Goal: Information Seeking & Learning: Learn about a topic

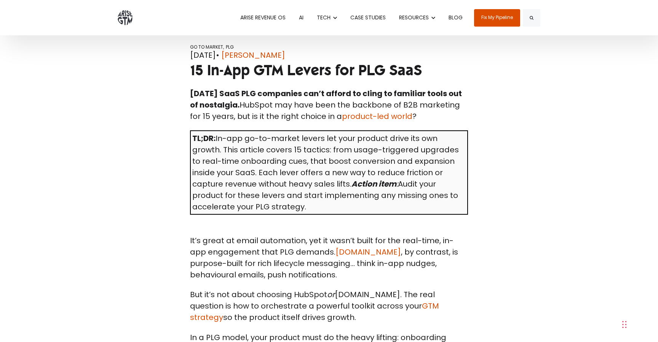
scroll to position [187, 0]
click at [264, 73] on span "15 In-App GTM Levers for PLG SaaS" at bounding box center [306, 70] width 232 height 19
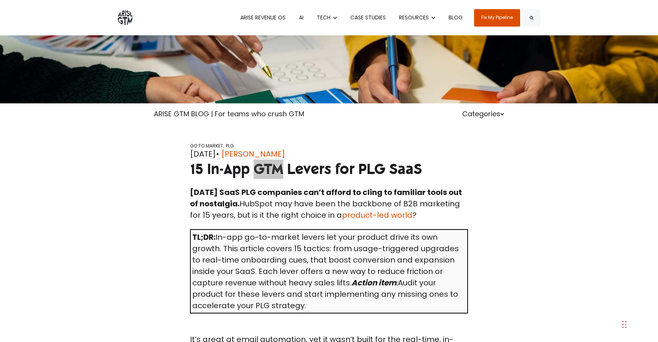
scroll to position [88, 0]
click at [240, 252] on td "TL;DR: In-app go-to-market levers let your product drive its own growth. This a…" at bounding box center [328, 272] width 277 height 84
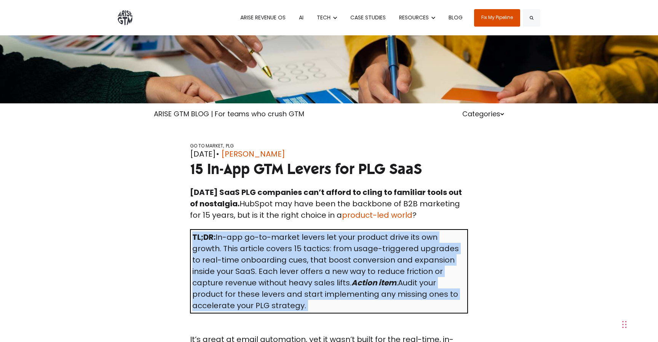
click at [240, 252] on td "TL;DR: In-app go-to-market levers let your product drive its own growth. This a…" at bounding box center [328, 272] width 277 height 84
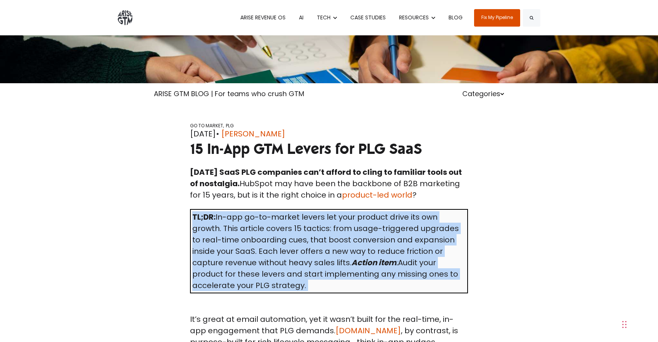
scroll to position [108, 0]
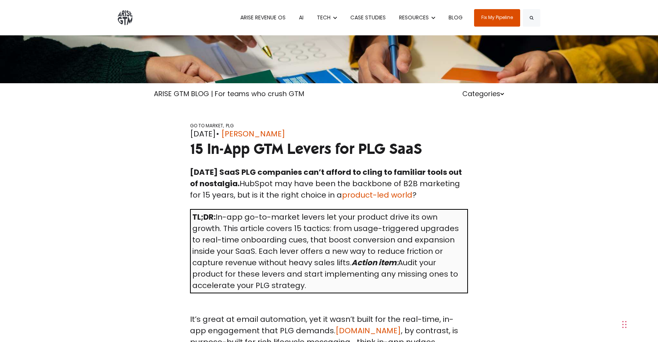
click at [212, 245] on td "TL;DR: In-app go-to-market levers let your product drive its own growth. This a…" at bounding box center [328, 252] width 277 height 84
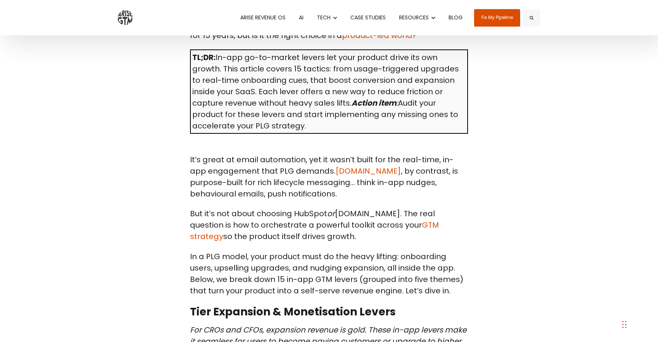
scroll to position [268, 0]
click at [285, 175] on p "It’s great at email automation, yet it wasn’t built for the real-time, in-app e…" at bounding box center [329, 177] width 278 height 46
click at [212, 242] on p "But it’s not about choosing HubSpot or [DOMAIN_NAME]. The real question is how …" at bounding box center [329, 225] width 278 height 34
click at [213, 234] on p "But it’s not about choosing HubSpot or [DOMAIN_NAME]. The real question is how …" at bounding box center [329, 225] width 278 height 34
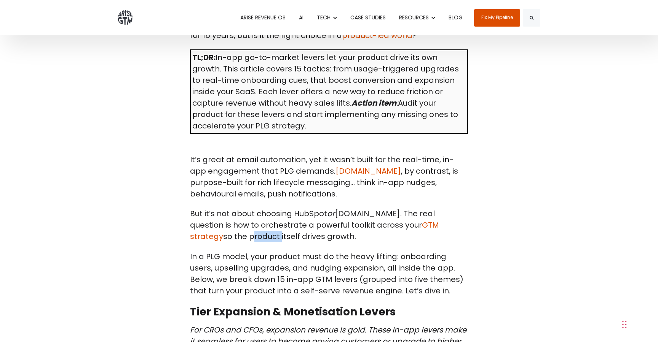
click at [213, 234] on p "But it’s not about choosing HubSpot or [DOMAIN_NAME]. The real question is how …" at bounding box center [329, 225] width 278 height 34
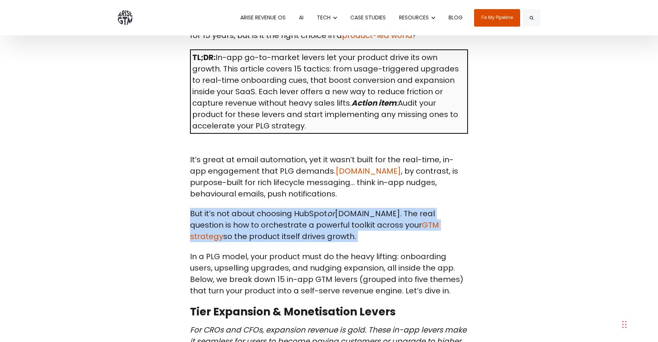
click at [213, 234] on p "But it’s not about choosing HubSpot or [DOMAIN_NAME]. The real question is how …" at bounding box center [329, 225] width 278 height 34
click at [239, 228] on p "But it’s not about choosing HubSpot or [DOMAIN_NAME]. The real question is how …" at bounding box center [329, 225] width 278 height 34
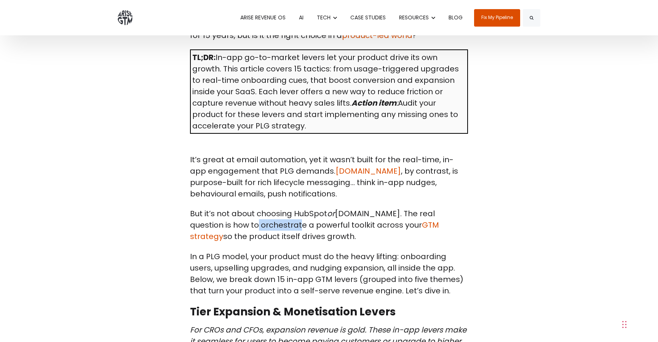
click at [239, 228] on p "But it’s not about choosing HubSpot or [DOMAIN_NAME]. The real question is how …" at bounding box center [329, 225] width 278 height 34
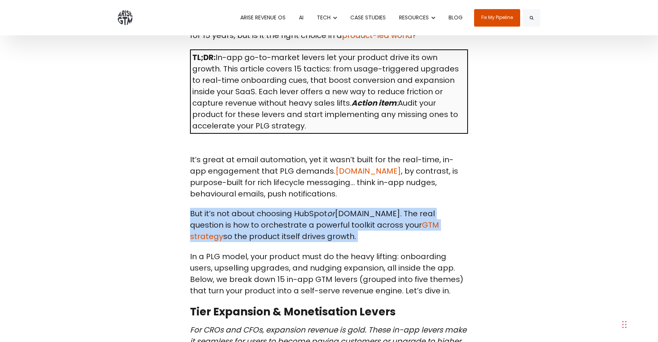
click at [239, 228] on p "But it’s not about choosing HubSpot or [DOMAIN_NAME]. The real question is how …" at bounding box center [329, 225] width 278 height 34
click at [238, 221] on p "But it’s not about choosing HubSpot or [DOMAIN_NAME]. The real question is how …" at bounding box center [329, 225] width 278 height 34
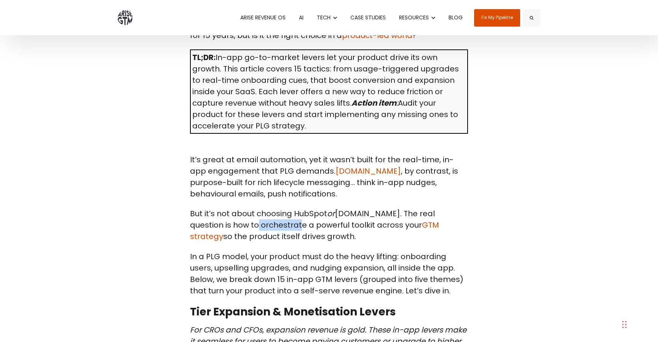
click at [238, 221] on p "But it’s not about choosing HubSpot or [DOMAIN_NAME]. The real question is how …" at bounding box center [329, 225] width 278 height 34
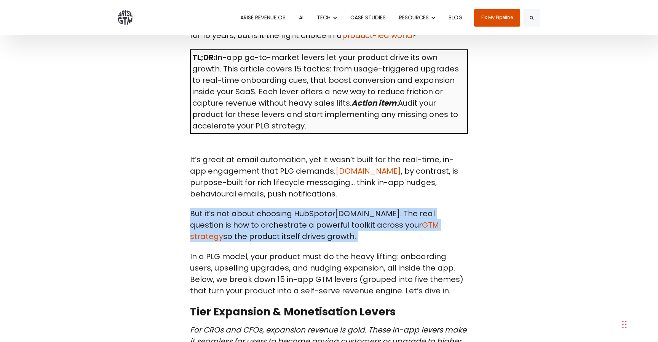
click at [238, 221] on p "But it’s not about choosing HubSpot or [DOMAIN_NAME]. The real question is how …" at bounding box center [329, 225] width 278 height 34
click at [212, 229] on p "But it’s not about choosing HubSpot or [DOMAIN_NAME]. The real question is how …" at bounding box center [329, 225] width 278 height 34
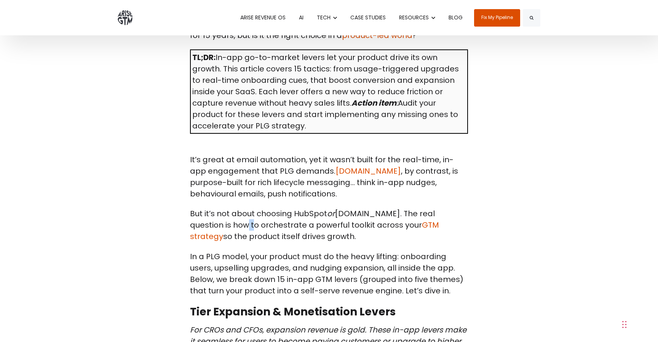
click at [212, 229] on p "But it’s not about choosing HubSpot or [DOMAIN_NAME]. The real question is how …" at bounding box center [329, 225] width 278 height 34
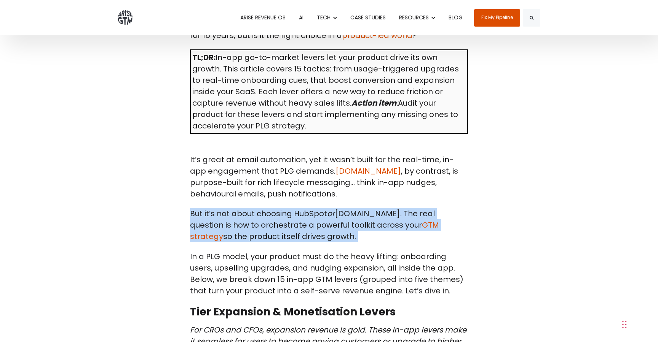
click at [212, 229] on p "But it’s not about choosing HubSpot or [DOMAIN_NAME]. The real question is how …" at bounding box center [329, 225] width 278 height 34
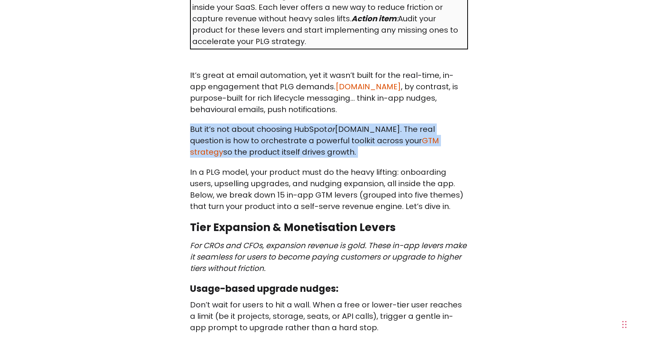
scroll to position [355, 0]
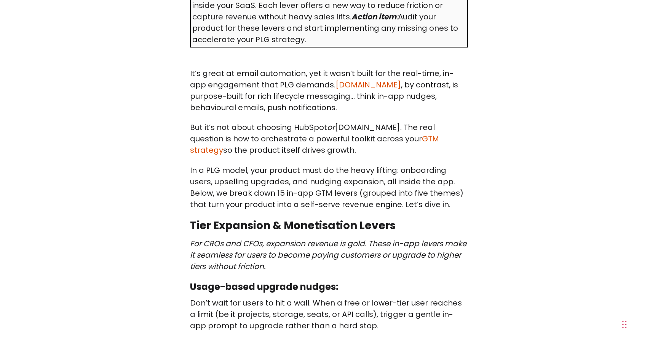
click at [207, 169] on p "In a PLG model, your product must do the heavy lifting: onboarding users, upsel…" at bounding box center [329, 188] width 278 height 46
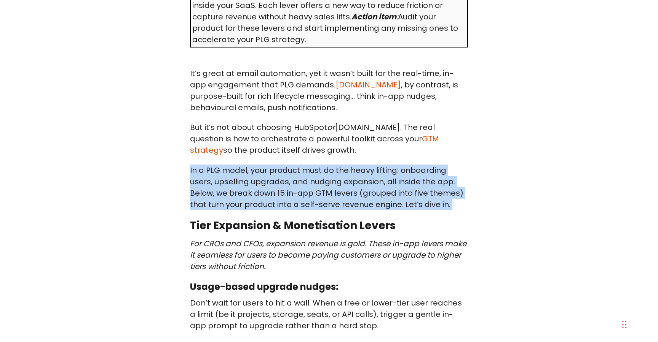
click at [207, 169] on p "In a PLG model, your product must do the heavy lifting: onboarding users, upsel…" at bounding box center [329, 188] width 278 height 46
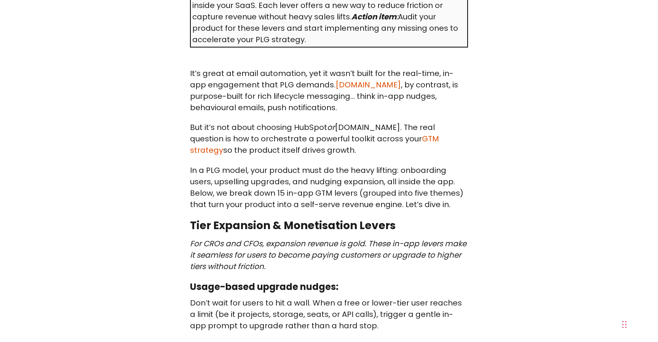
click at [215, 248] on em "For CROs and CFOs, expansion revenue is gold. These in-app levers make it seaml…" at bounding box center [328, 255] width 276 height 33
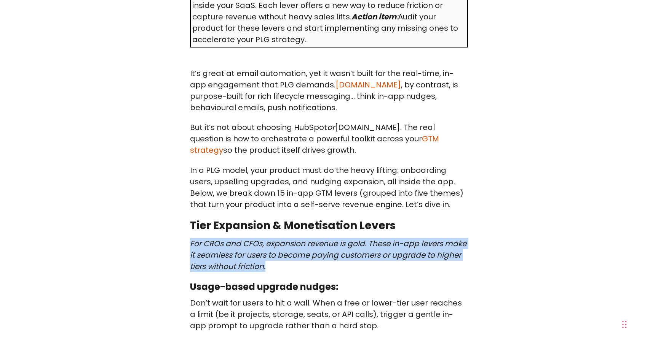
click at [215, 248] on em "For CROs and CFOs, expansion revenue is gold. These in-app levers make it seaml…" at bounding box center [328, 255] width 276 height 33
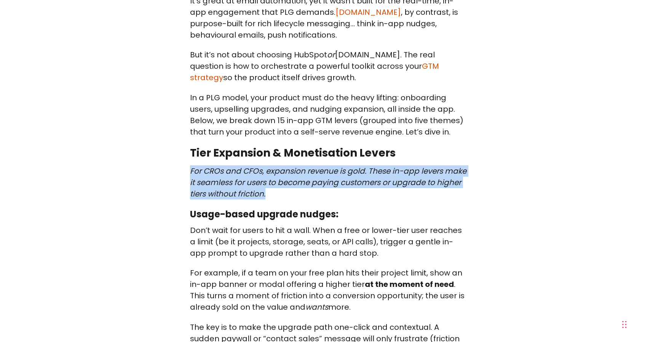
scroll to position [433, 0]
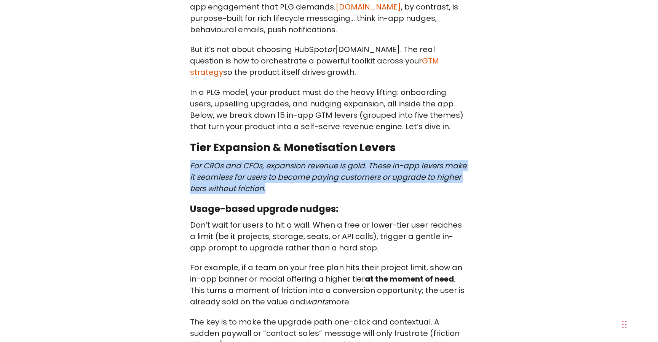
click at [218, 175] on em "For CROs and CFOs, expansion revenue is gold. These in-app levers make it seaml…" at bounding box center [328, 177] width 276 height 33
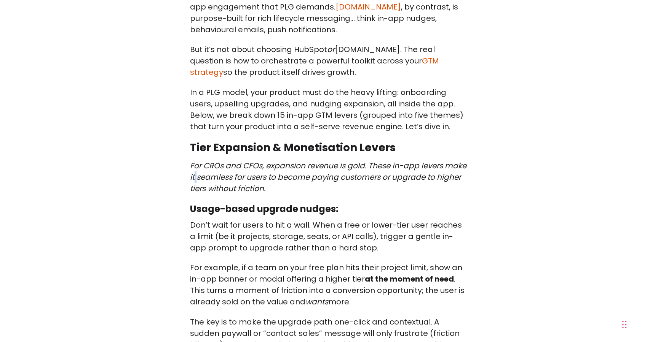
click at [218, 175] on em "For CROs and CFOs, expansion revenue is gold. These in-app levers make it seaml…" at bounding box center [328, 177] width 276 height 33
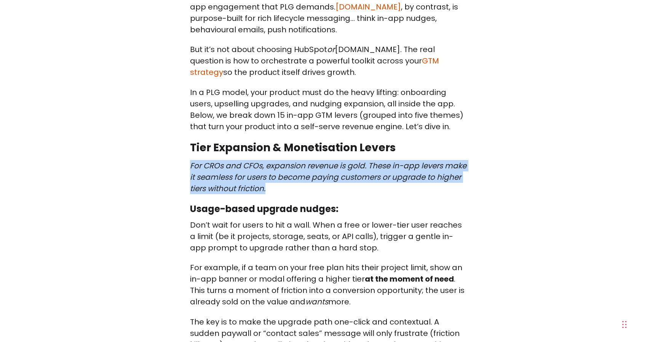
click at [218, 175] on em "For CROs and CFOs, expansion revenue is gold. These in-app levers make it seaml…" at bounding box center [328, 177] width 276 height 33
click at [194, 177] on em "For CROs and CFOs, expansion revenue is gold. These in-app levers make it seaml…" at bounding box center [328, 177] width 276 height 33
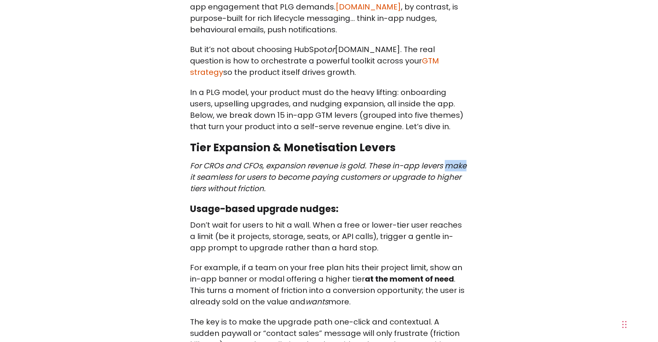
click at [194, 177] on em "For CROs and CFOs, expansion revenue is gold. These in-app levers make it seaml…" at bounding box center [328, 177] width 276 height 33
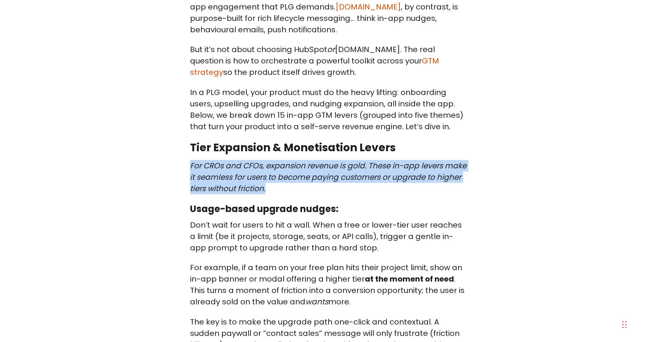
click at [194, 177] on em "For CROs and CFOs, expansion revenue is gold. These in-app levers make it seaml…" at bounding box center [328, 177] width 276 height 33
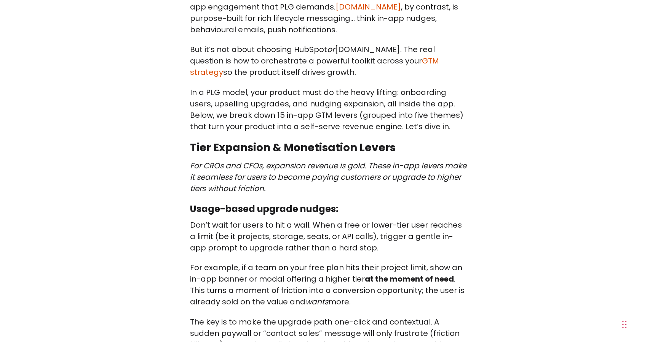
click at [193, 188] on em "For CROs and CFOs, expansion revenue is gold. These in-app levers make it seaml…" at bounding box center [328, 177] width 276 height 33
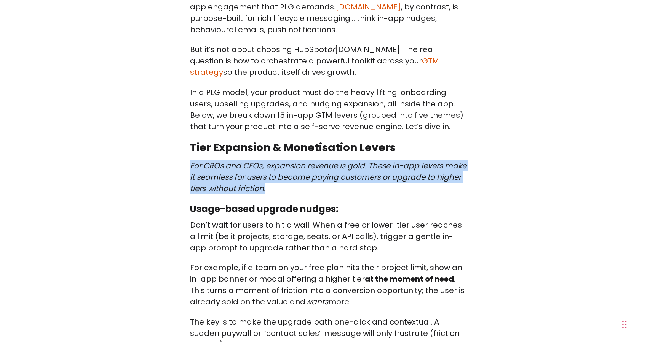
click at [193, 188] on em "For CROs and CFOs, expansion revenue is gold. These in-app levers make it seaml…" at bounding box center [328, 177] width 276 height 33
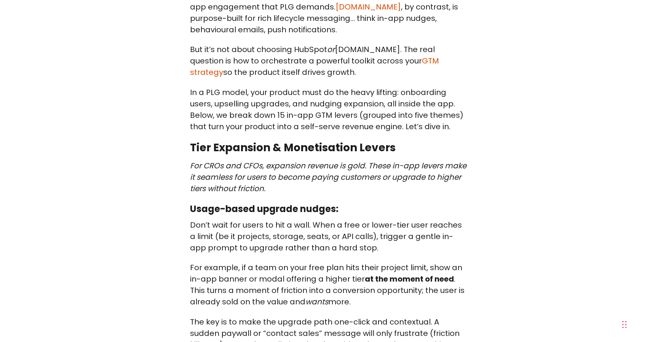
click at [201, 239] on p "Don’t wait for users to hit a wall. When a free or lower-tier user reaches a li…" at bounding box center [329, 237] width 278 height 34
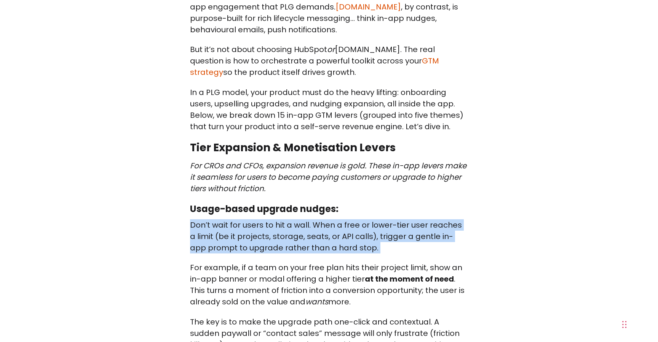
click at [201, 239] on p "Don’t wait for users to hit a wall. When a free or lower-tier user reaches a li…" at bounding box center [329, 237] width 278 height 34
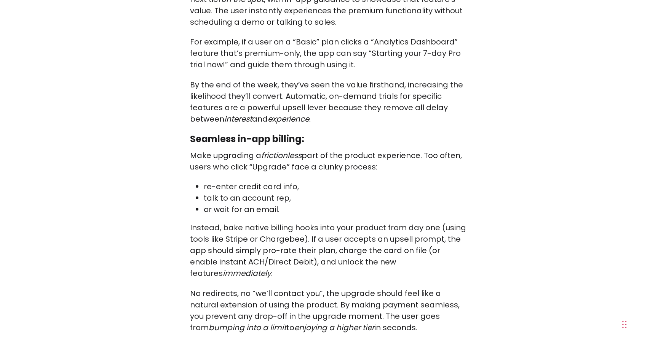
scroll to position [864, 0]
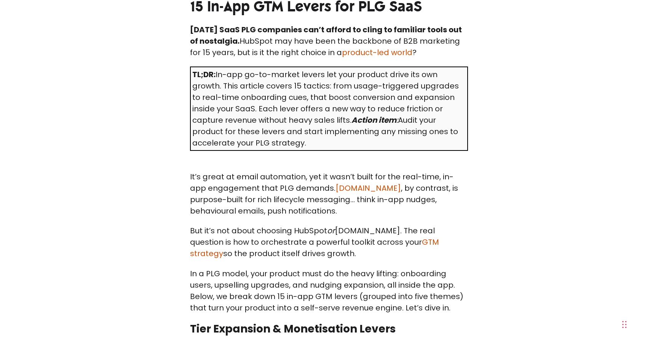
scroll to position [274, 0]
